Goal: Task Accomplishment & Management: Manage account settings

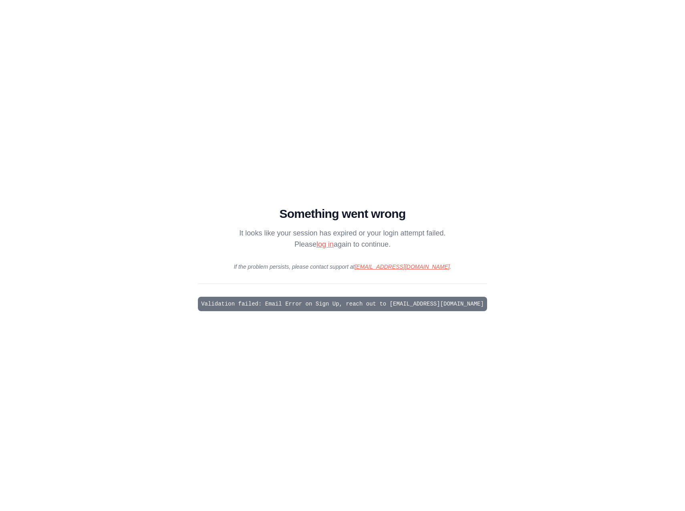
click at [324, 246] on link "log in" at bounding box center [325, 244] width 17 height 8
click at [328, 244] on link "log in" at bounding box center [325, 244] width 17 height 8
click at [322, 244] on link "log in" at bounding box center [325, 244] width 17 height 8
click at [402, 307] on pre "Validation failed: Email Error on Sign Up, reach out to [EMAIL_ADDRESS][DOMAIN_…" at bounding box center [342, 304] width 289 height 14
drag, startPoint x: 402, startPoint y: 305, endPoint x: 468, endPoint y: 305, distance: 66.1
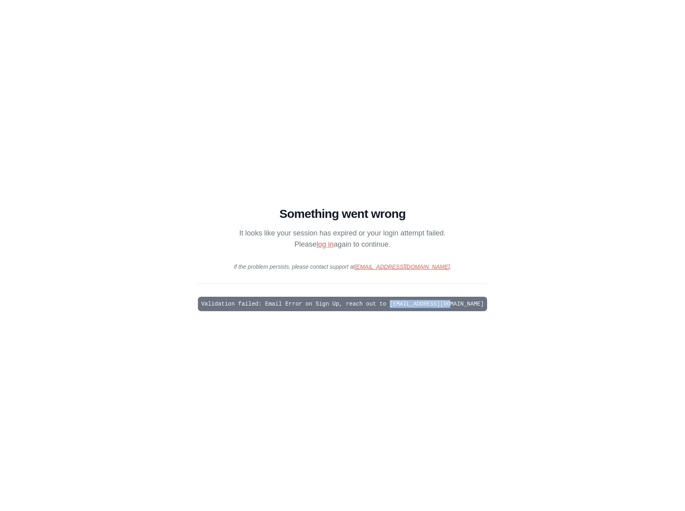
click at [468, 305] on main "Something went wrong It looks like your session has expired or your login attem…" at bounding box center [342, 255] width 685 height 511
copy pre "[EMAIL_ADDRESS][DOMAIN_NAME]"
